Goal: Task Accomplishment & Management: Use online tool/utility

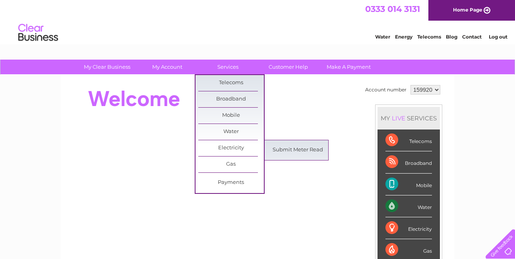
click at [274, 147] on link "Submit Meter Read" at bounding box center [298, 150] width 66 height 16
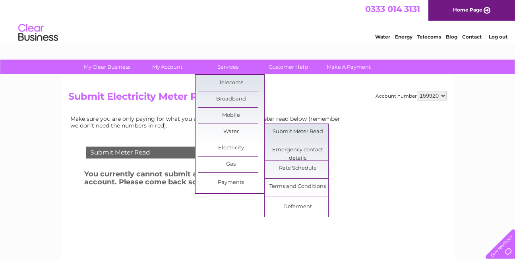
click at [283, 130] on link "Submit Meter Read" at bounding box center [298, 132] width 66 height 16
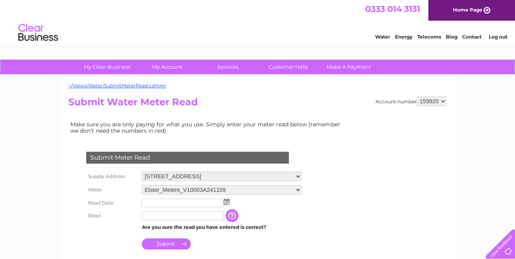
click at [226, 204] on img at bounding box center [227, 202] width 6 height 6
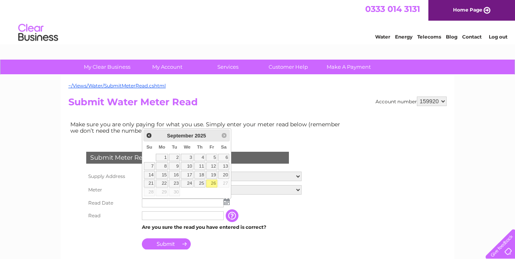
click at [215, 180] on link "26" at bounding box center [211, 184] width 11 height 8
type input "[DATE]"
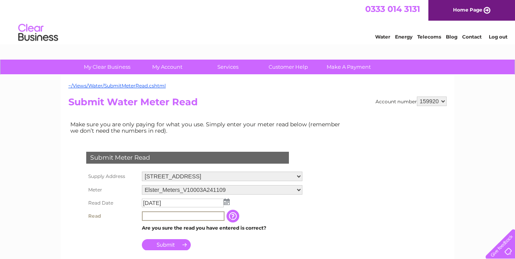
click at [149, 217] on input "text" at bounding box center [183, 216] width 83 height 10
type input "3831"
click at [168, 243] on input "Submit" at bounding box center [166, 244] width 49 height 11
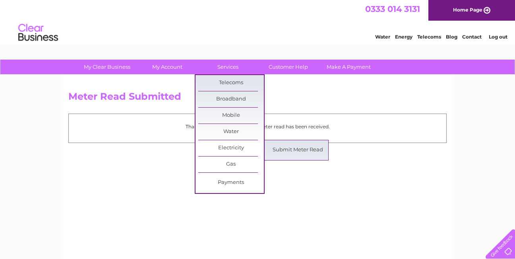
click at [281, 154] on link "Submit Meter Read" at bounding box center [298, 150] width 66 height 16
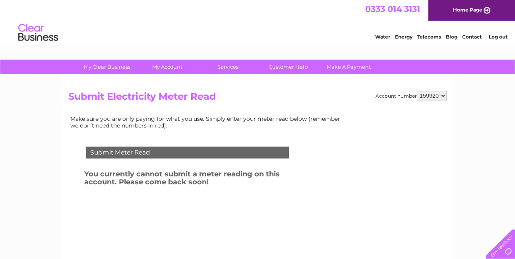
click at [426, 97] on select "159920" at bounding box center [432, 96] width 30 height 10
